Goal: Transaction & Acquisition: Subscribe to service/newsletter

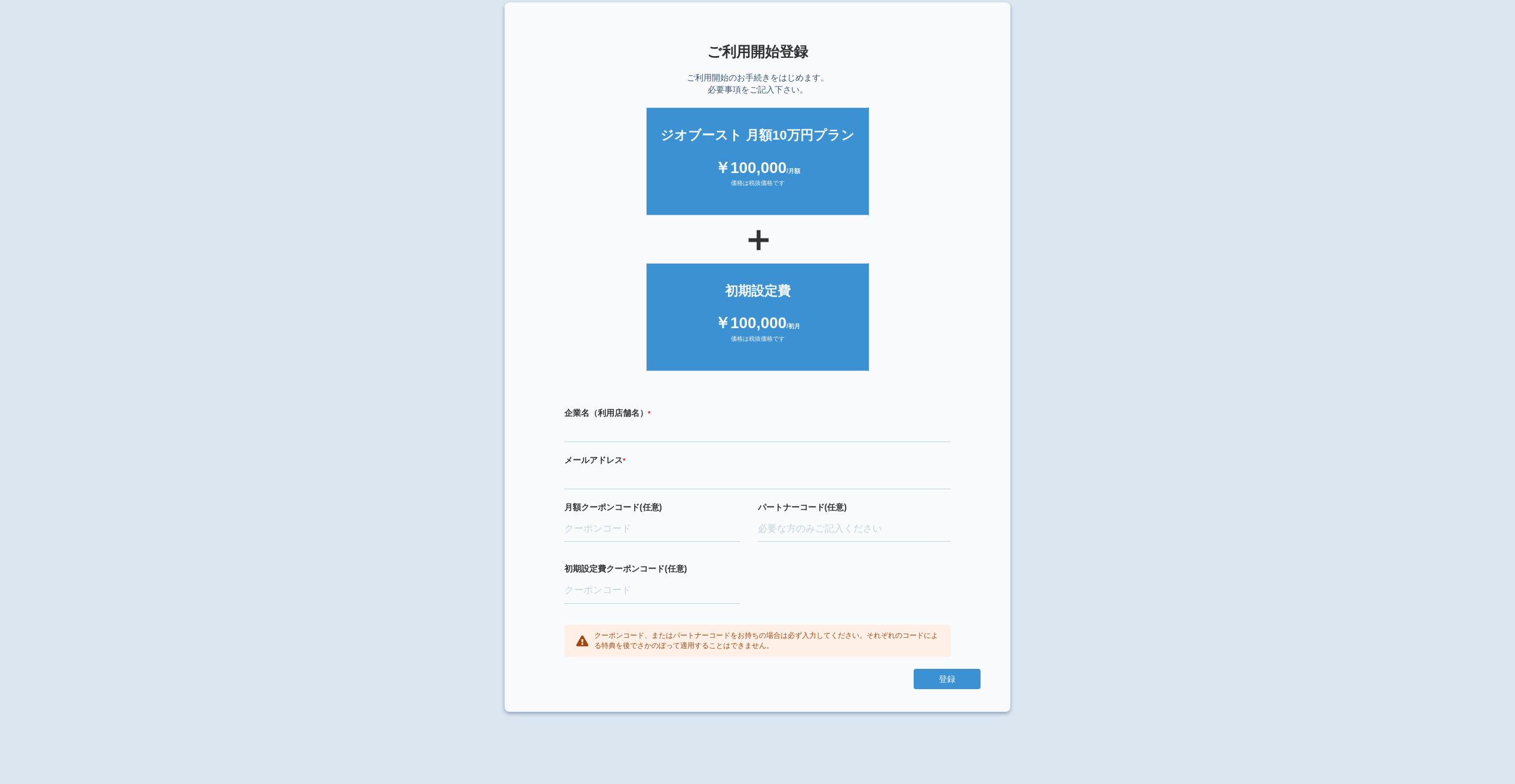
scroll to position [12, 0]
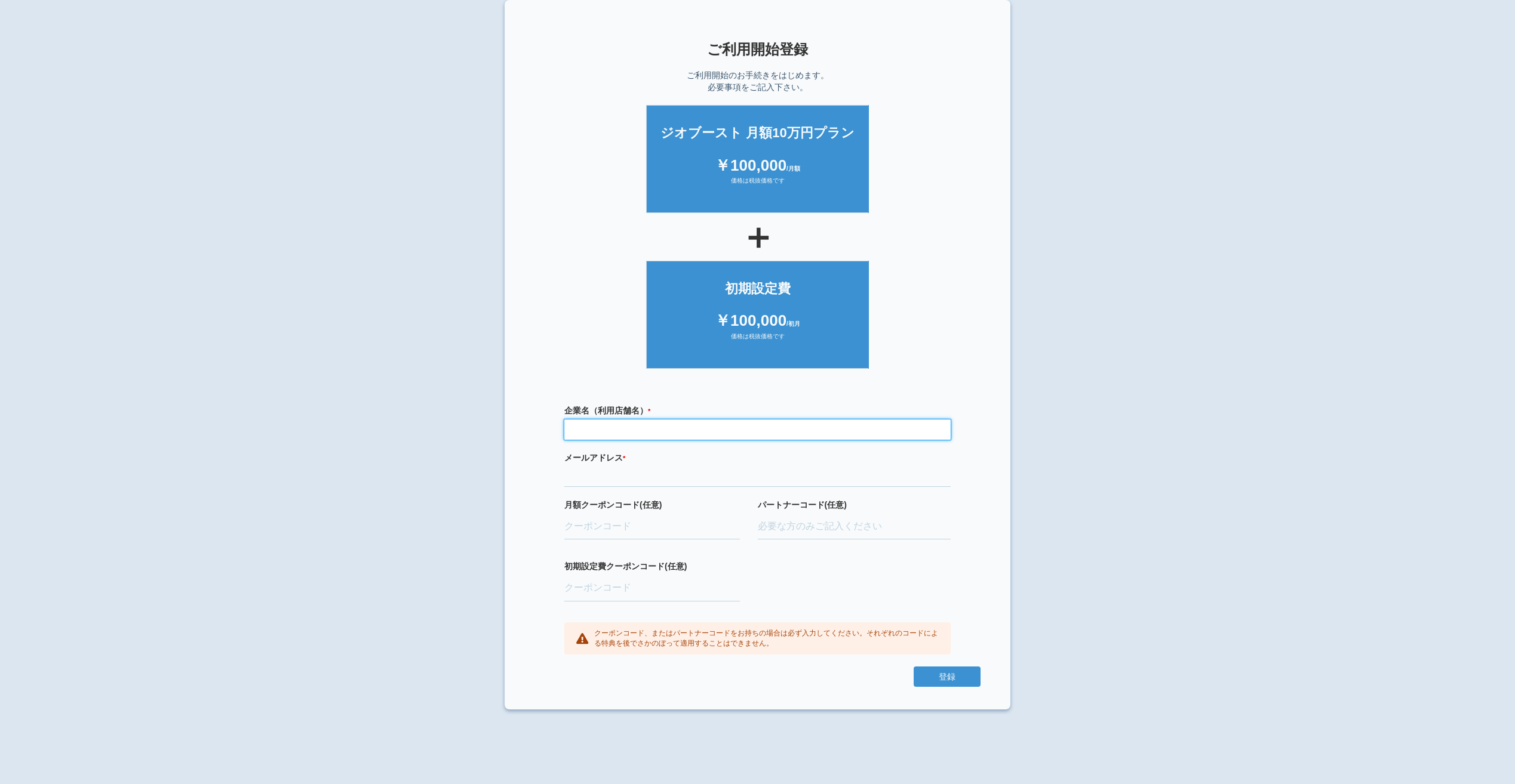
click at [664, 433] on input "text" at bounding box center [757, 430] width 386 height 21
type input "学校法人湖北白ばら学園　湖北白ばら幼稚園"
type input "windy-hill@sirobara-ed.jp"
click at [615, 585] on input "初期設定費クーポンコード(任意)" at bounding box center [652, 589] width 175 height 26
paste input "oQ9fvfbL"
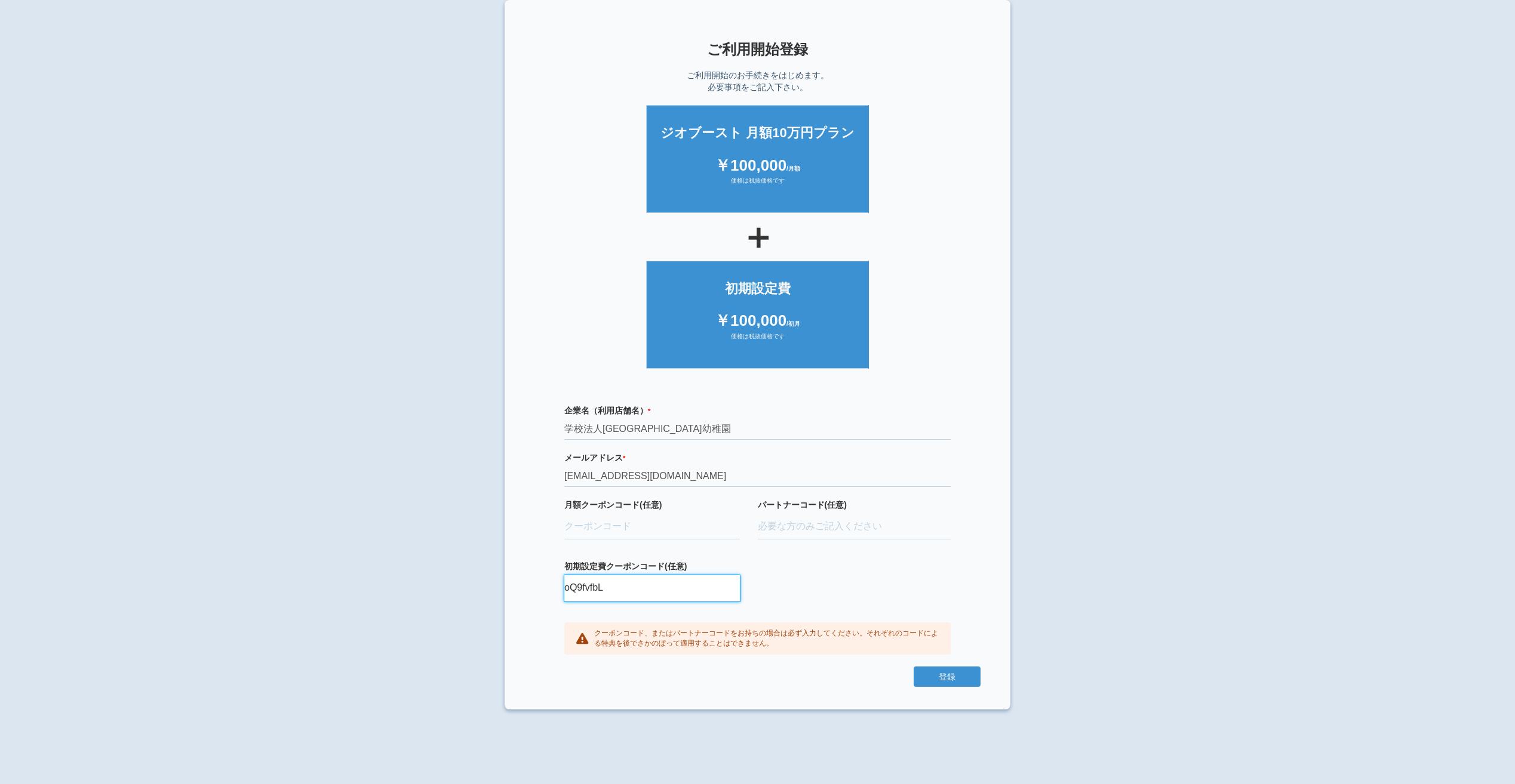
type input "oQ9fvfbL"
click at [640, 525] on input "月額クーポンコード(任意)" at bounding box center [652, 527] width 175 height 26
paste input "G0Jv9UDQ"
type input "G0Jv9UDQ"
click at [791, 524] on input "パートナーコード(任意)" at bounding box center [854, 527] width 193 height 26
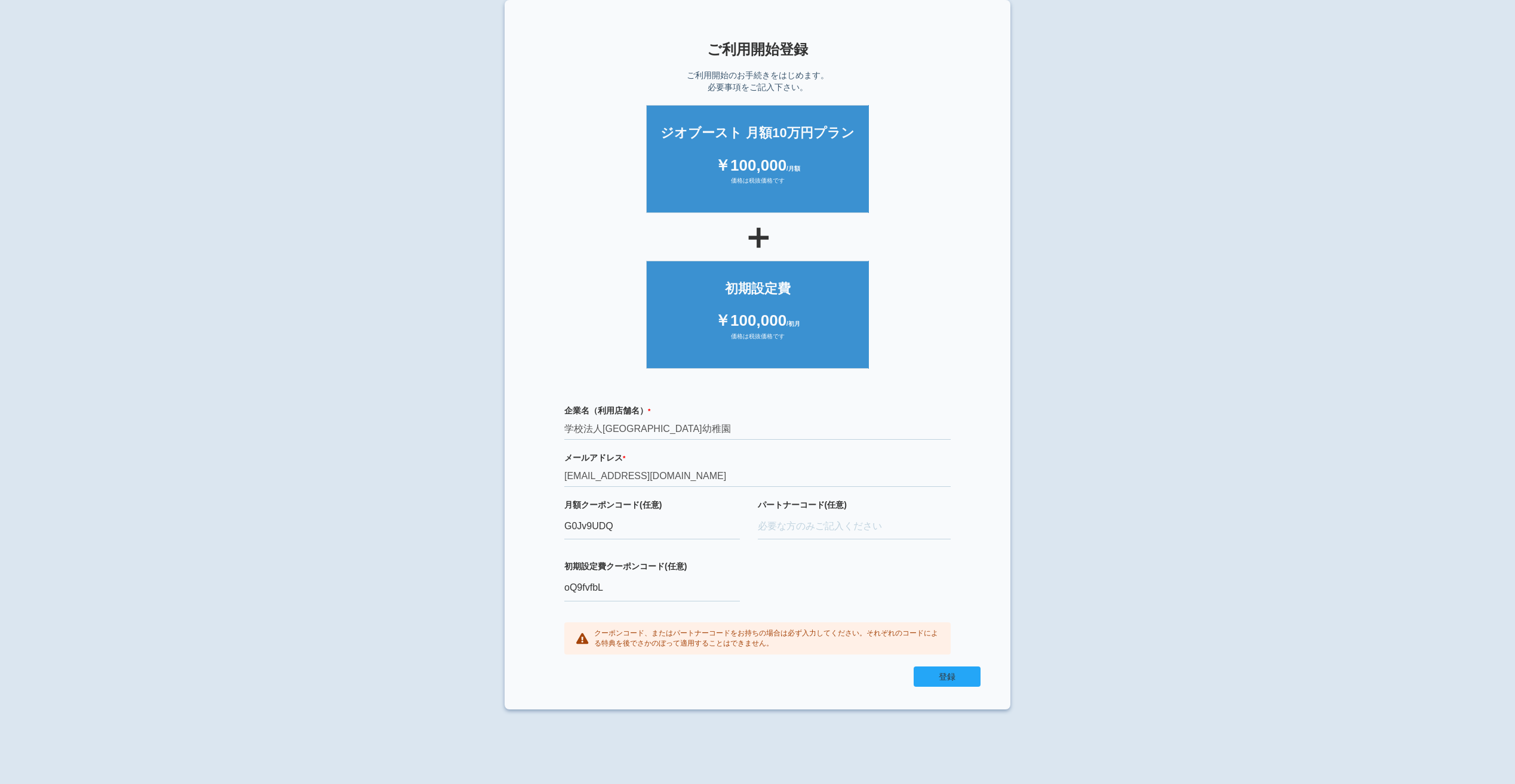
click at [938, 673] on button "登録" at bounding box center [947, 677] width 67 height 21
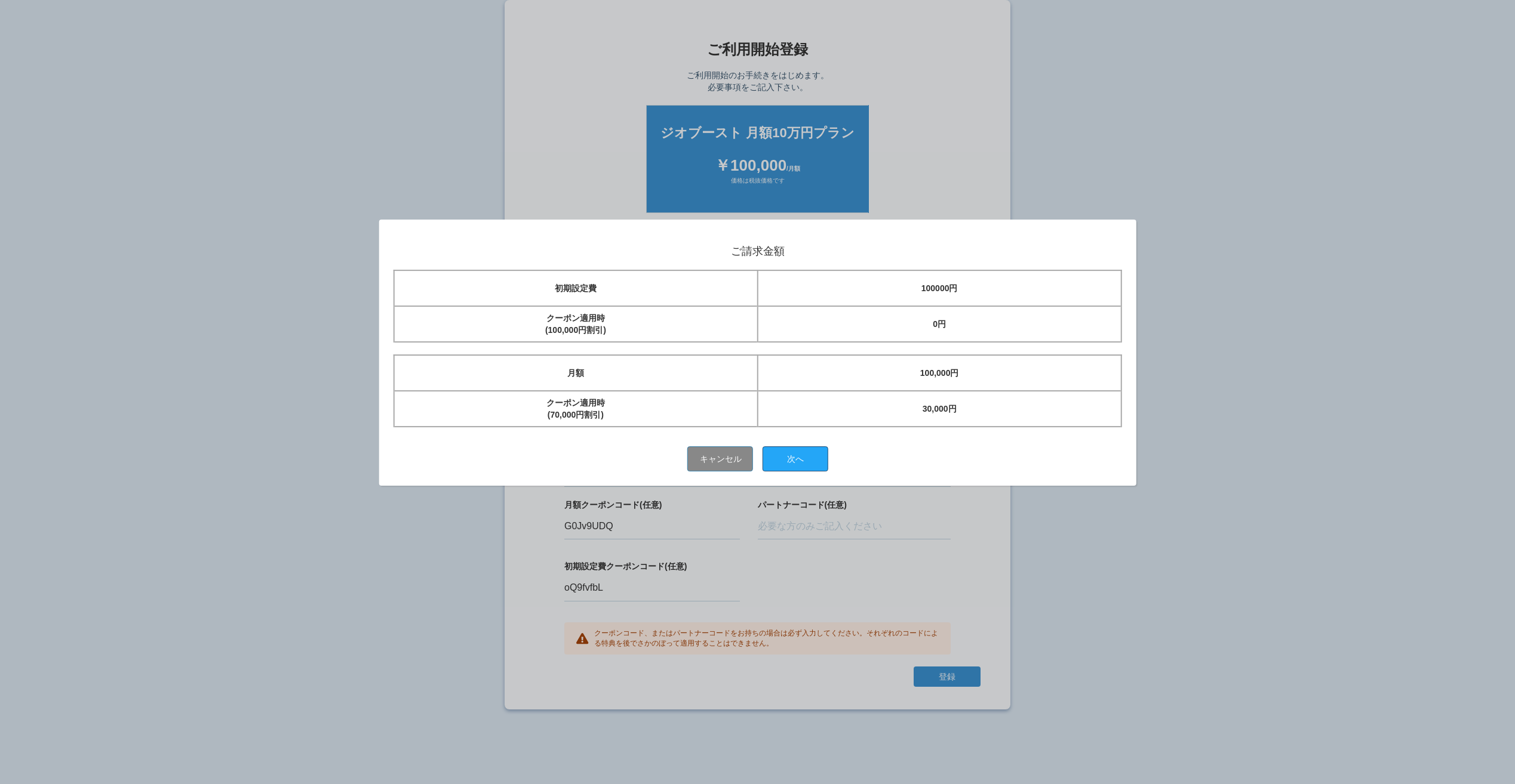
click at [793, 449] on button "次へ" at bounding box center [795, 459] width 65 height 25
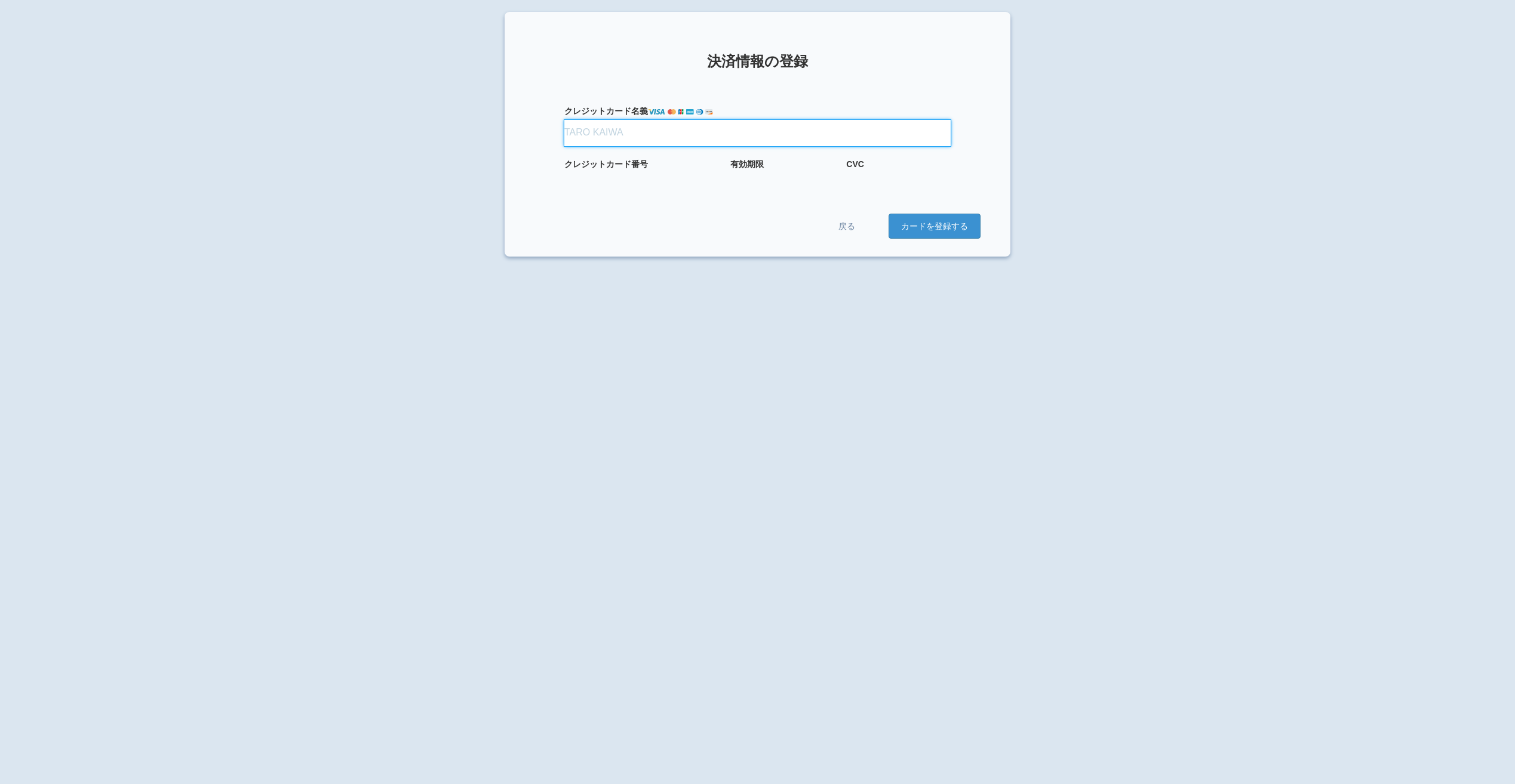
click at [634, 138] on input "クレジット カード名義" at bounding box center [757, 133] width 386 height 26
click at [780, 172] on div "有効期限" at bounding box center [782, 171] width 105 height 25
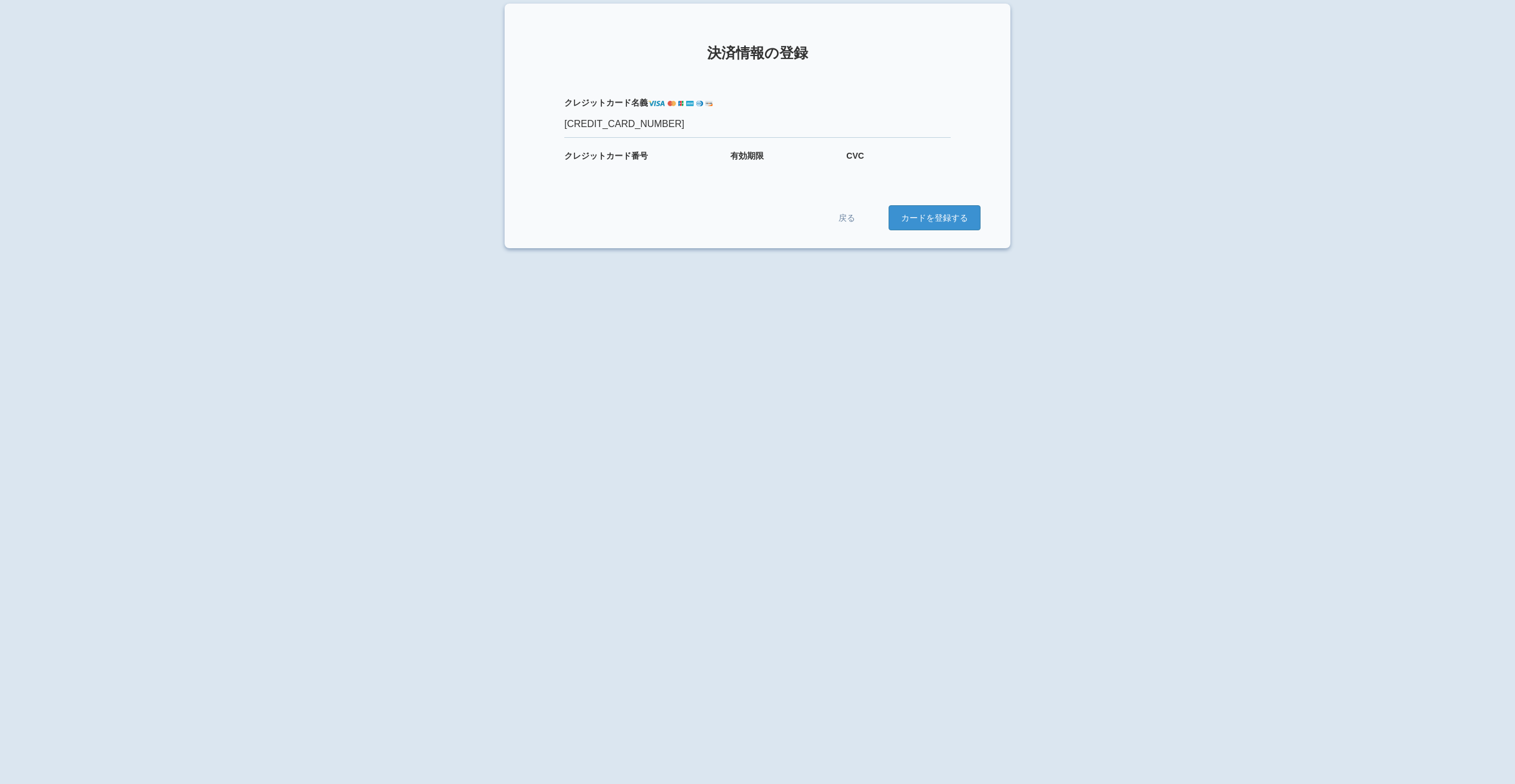
scroll to position [12, 0]
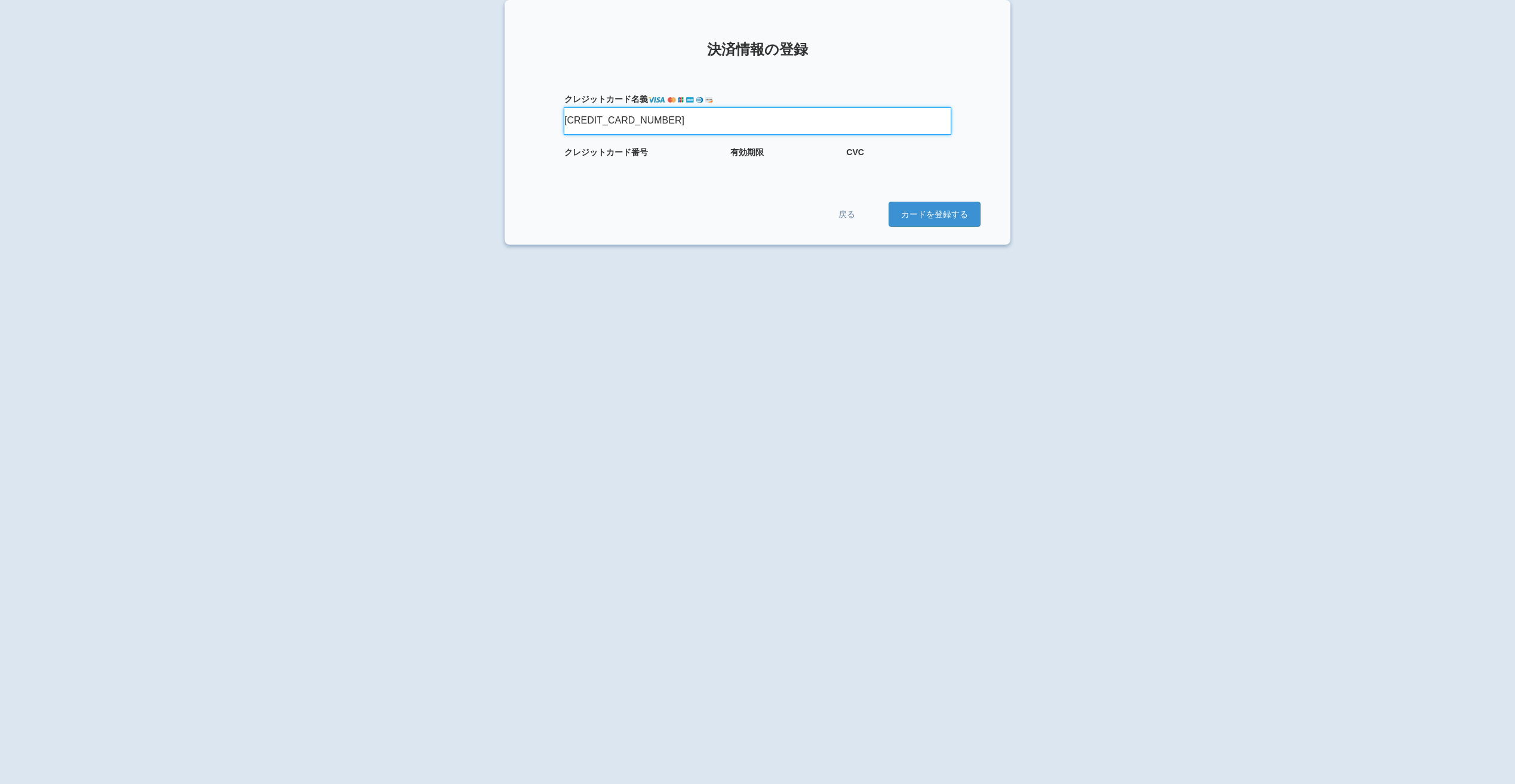
click at [667, 118] on input "[CREDIT_CARD_NUMBER]" at bounding box center [757, 121] width 386 height 26
type input "3"
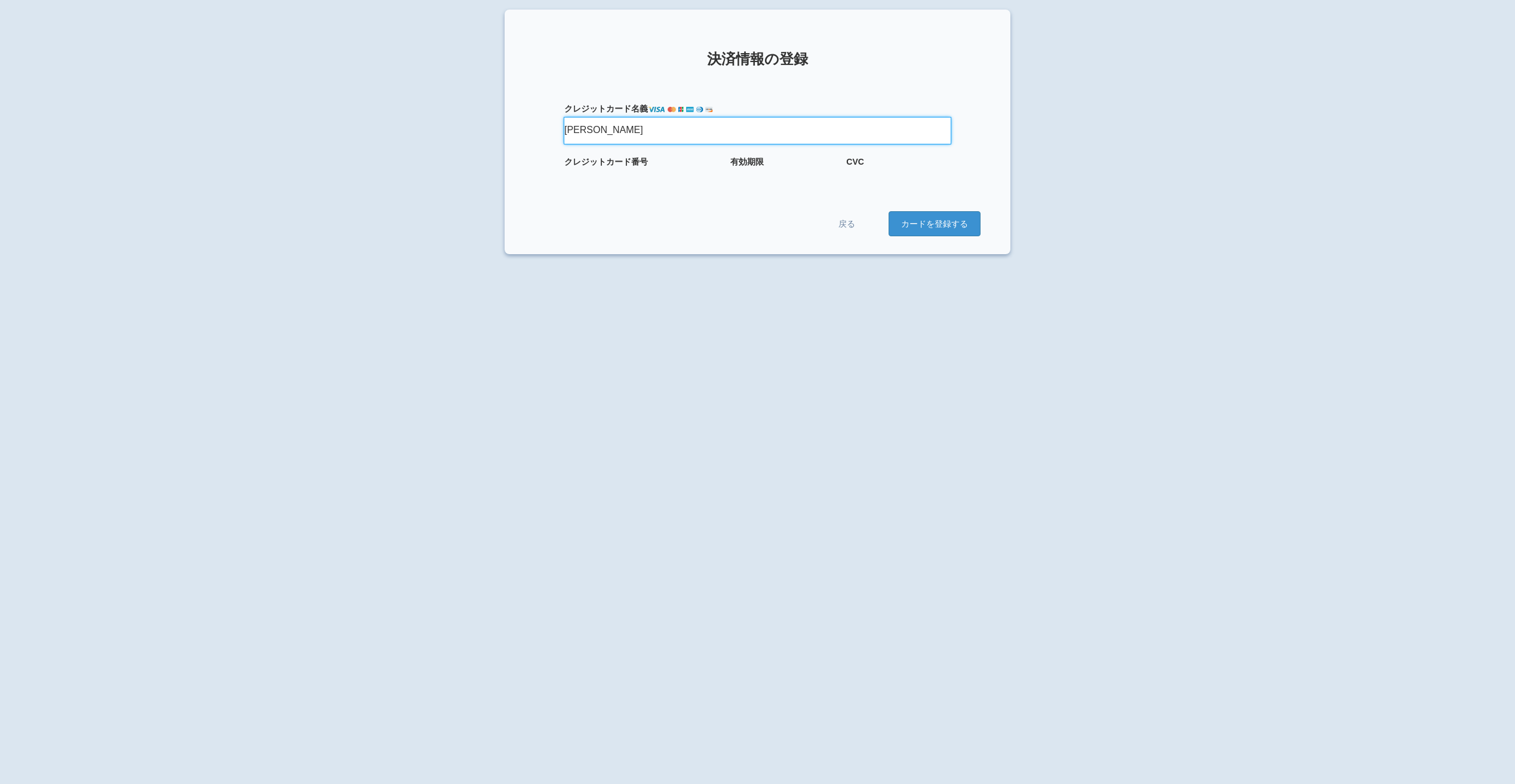
scroll to position [0, 0]
type input "[PERSON_NAME]"
drag, startPoint x: 1269, startPoint y: 74, endPoint x: 865, endPoint y: 189, distance: 420.0
click at [865, 189] on form "クレジット カード名義 NOBUTO SUZUKI クレジット カード番号 有効期限 CVC 戻る カードを登録する" at bounding box center [758, 160] width 446 height 157
click at [943, 216] on button "カードを登録する" at bounding box center [934, 226] width 92 height 25
